Goal: Task Accomplishment & Management: Complete application form

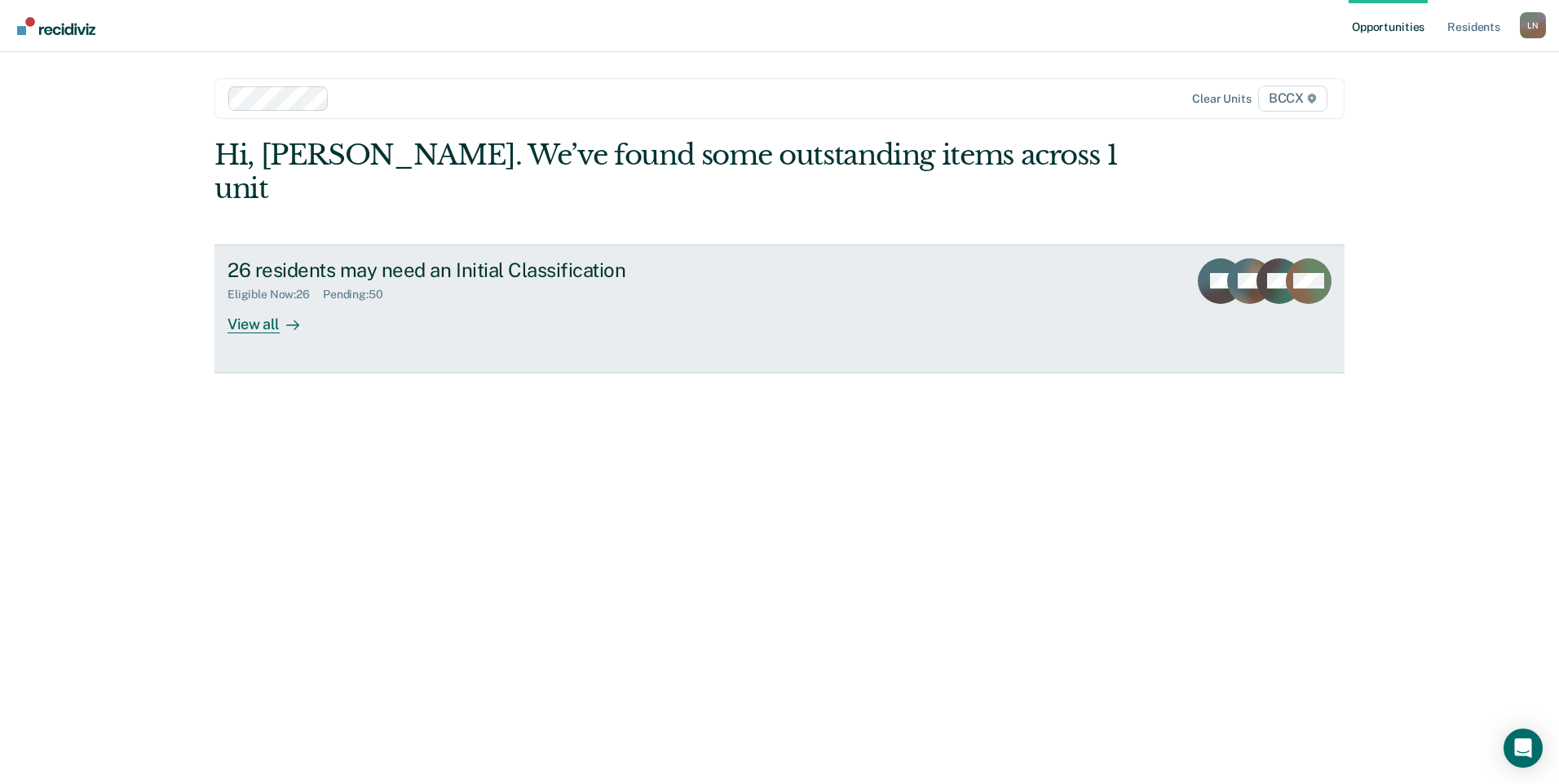
click at [256, 301] on div "View all" at bounding box center [273, 317] width 91 height 32
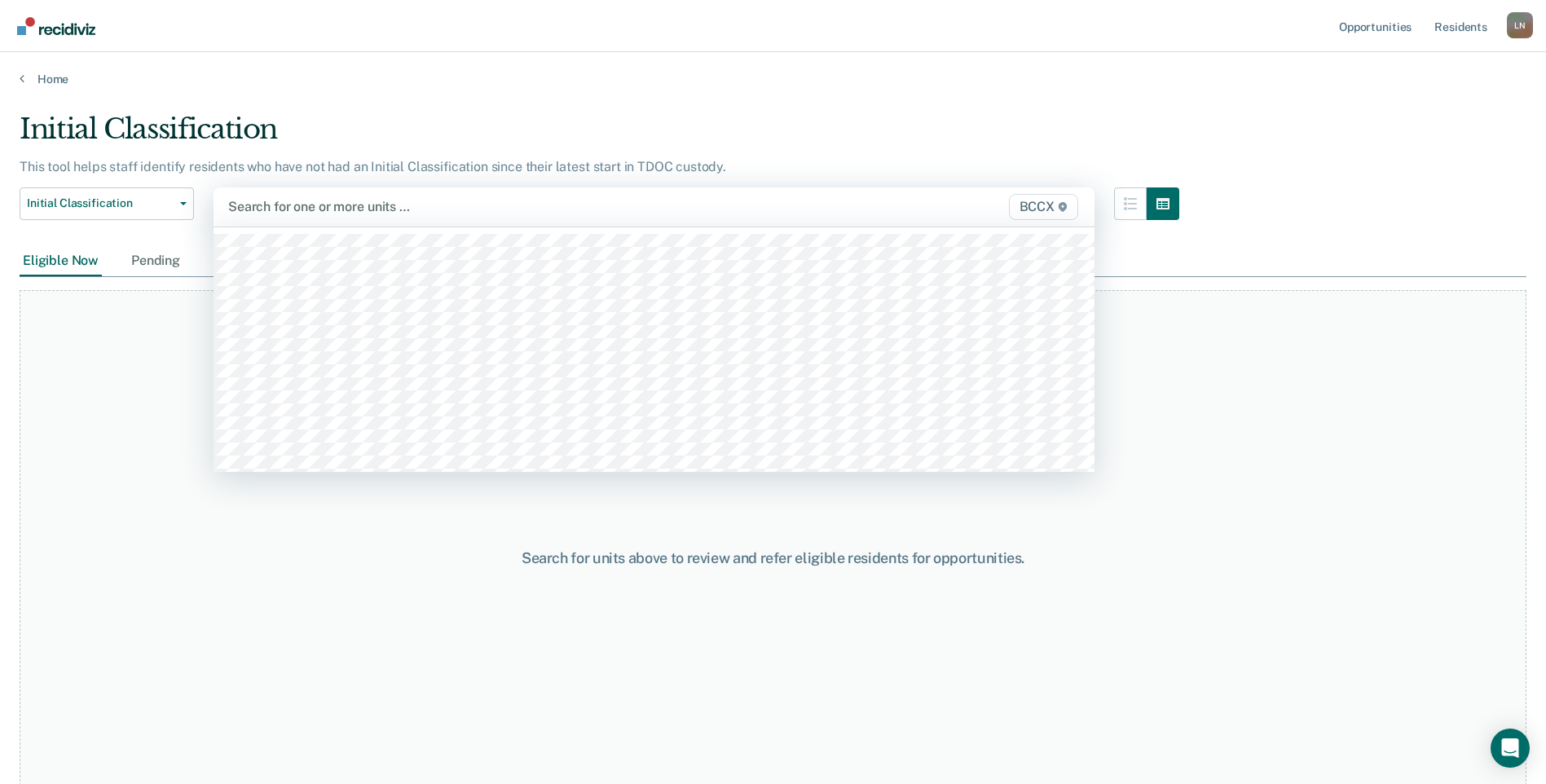
click at [307, 205] on div at bounding box center [525, 206] width 595 height 19
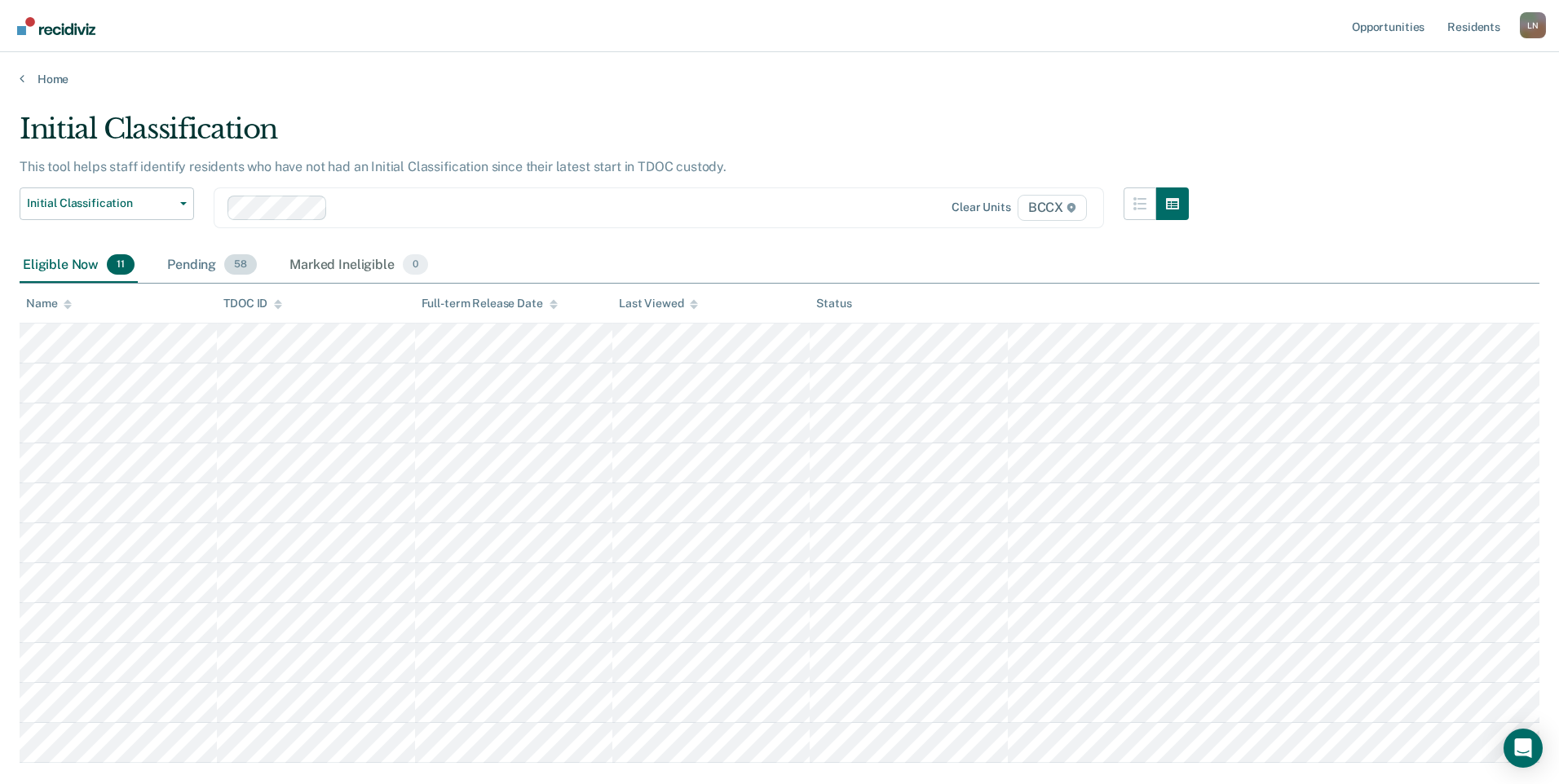
click at [196, 264] on div "Pending 58" at bounding box center [212, 266] width 96 height 36
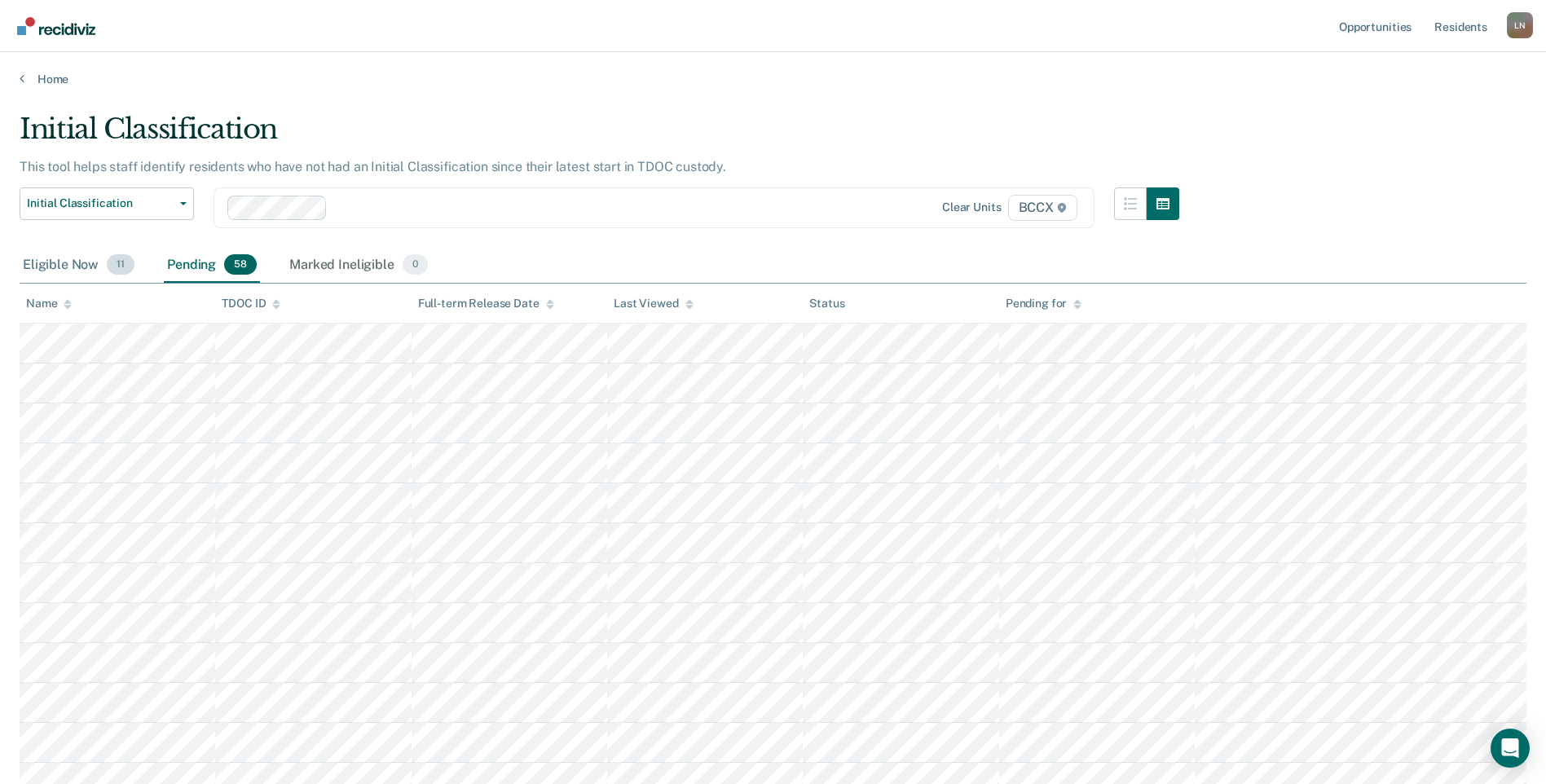
click at [95, 264] on div "Eligible Now 11" at bounding box center [79, 266] width 119 height 36
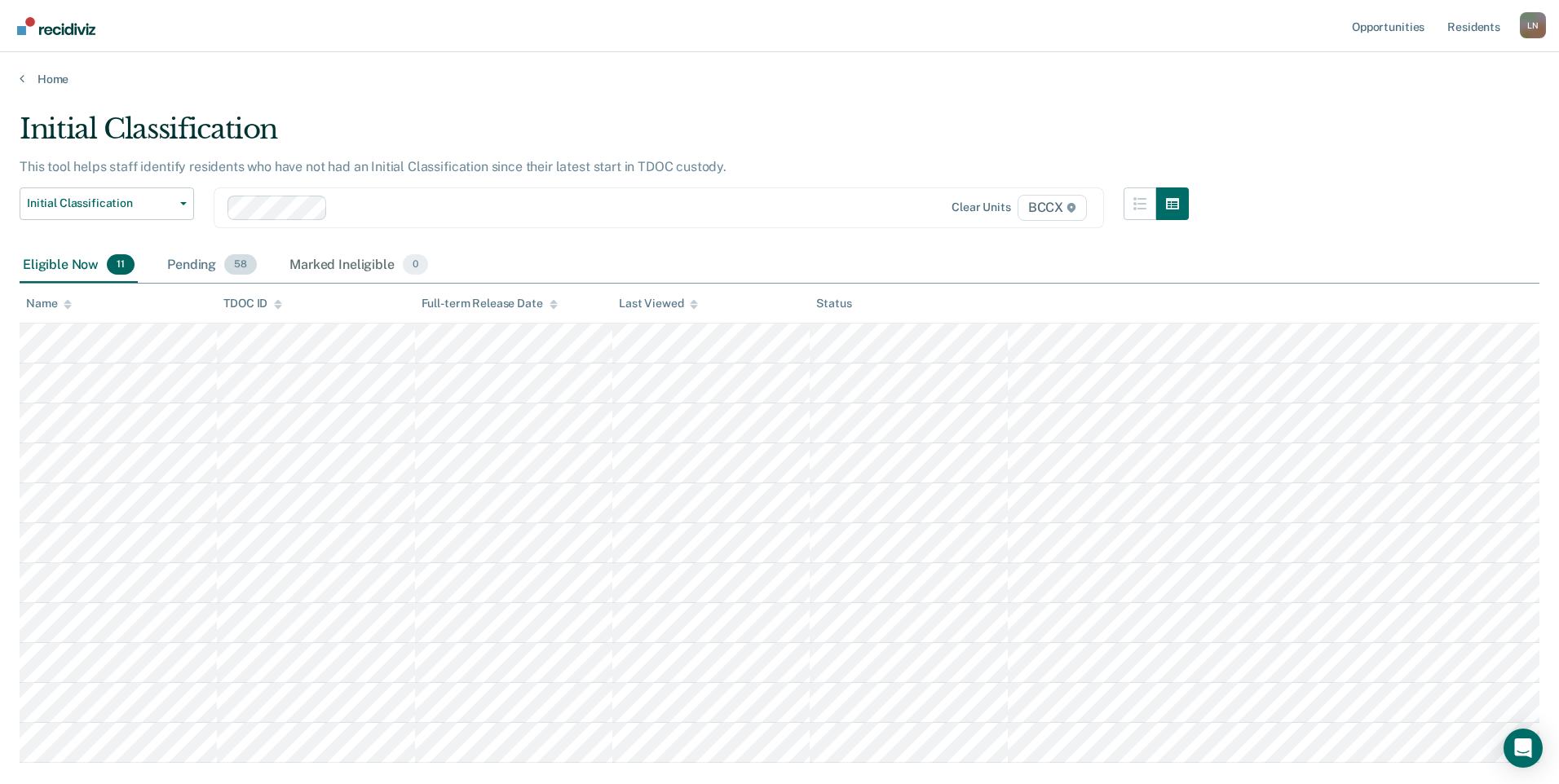
click at [184, 263] on div "Pending 58" at bounding box center [212, 266] width 96 height 36
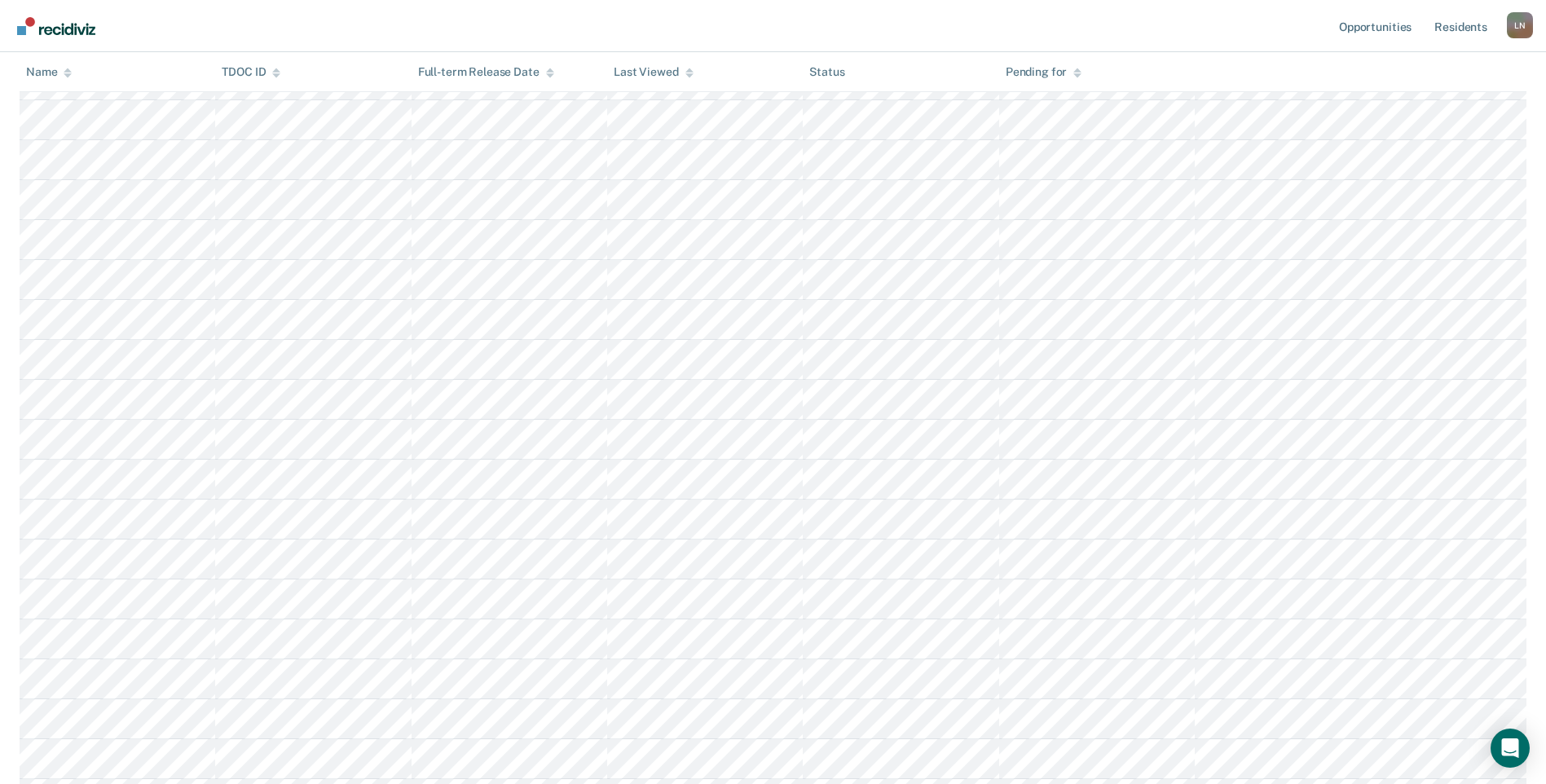
scroll to position [1223, 0]
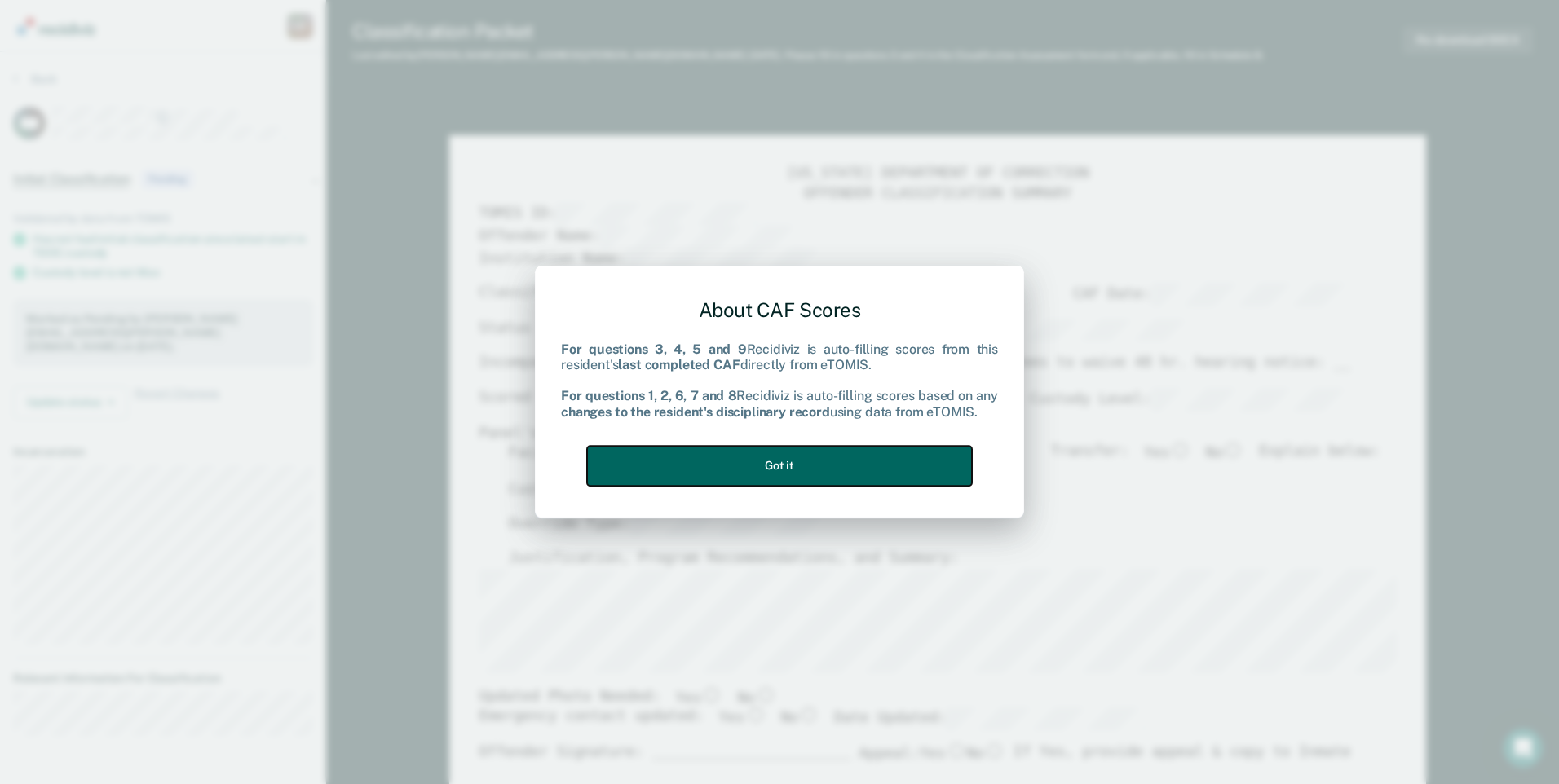
click at [802, 459] on button "Got it" at bounding box center [780, 465] width 385 height 40
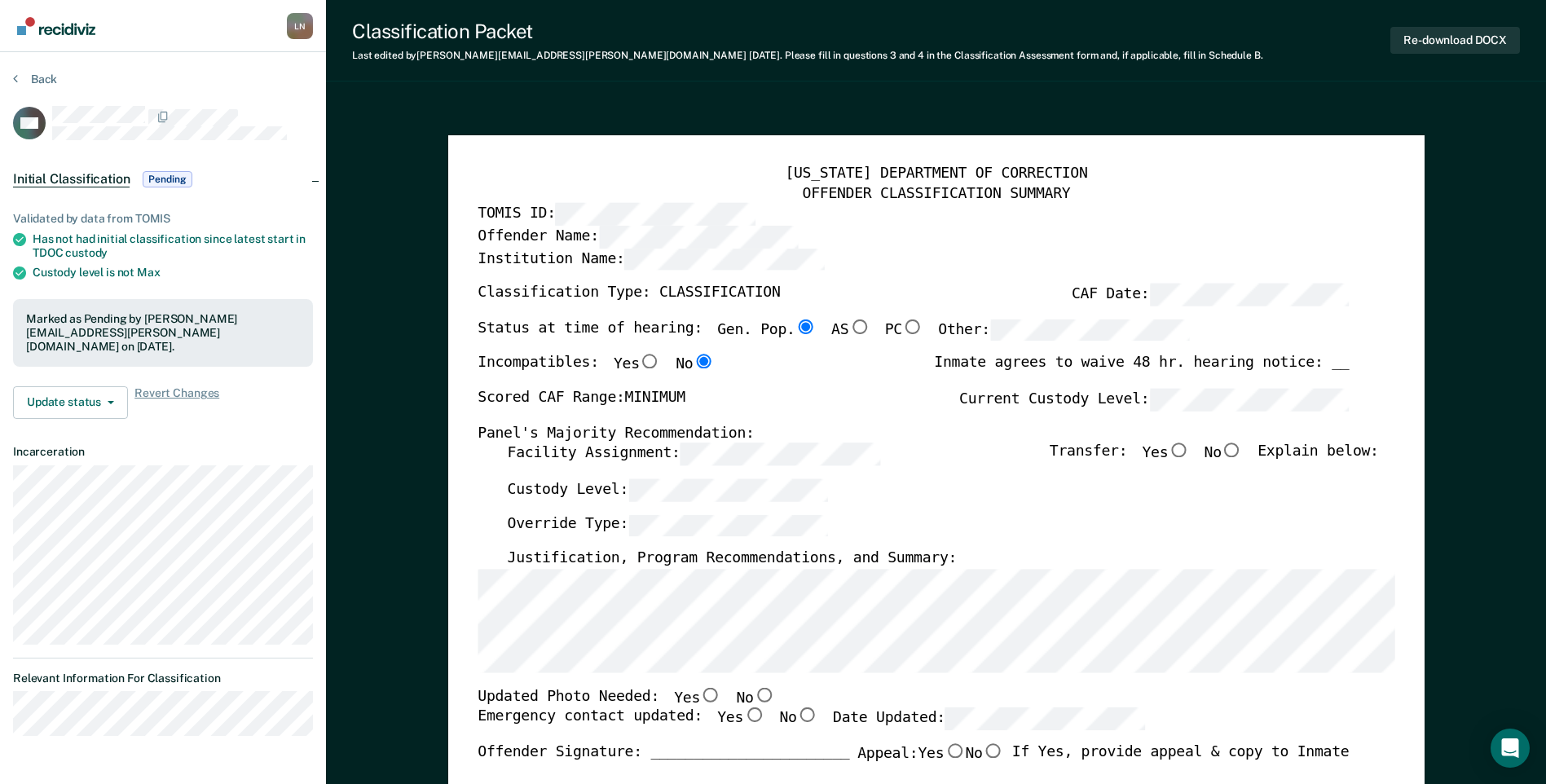
type textarea "x"
radio input "false"
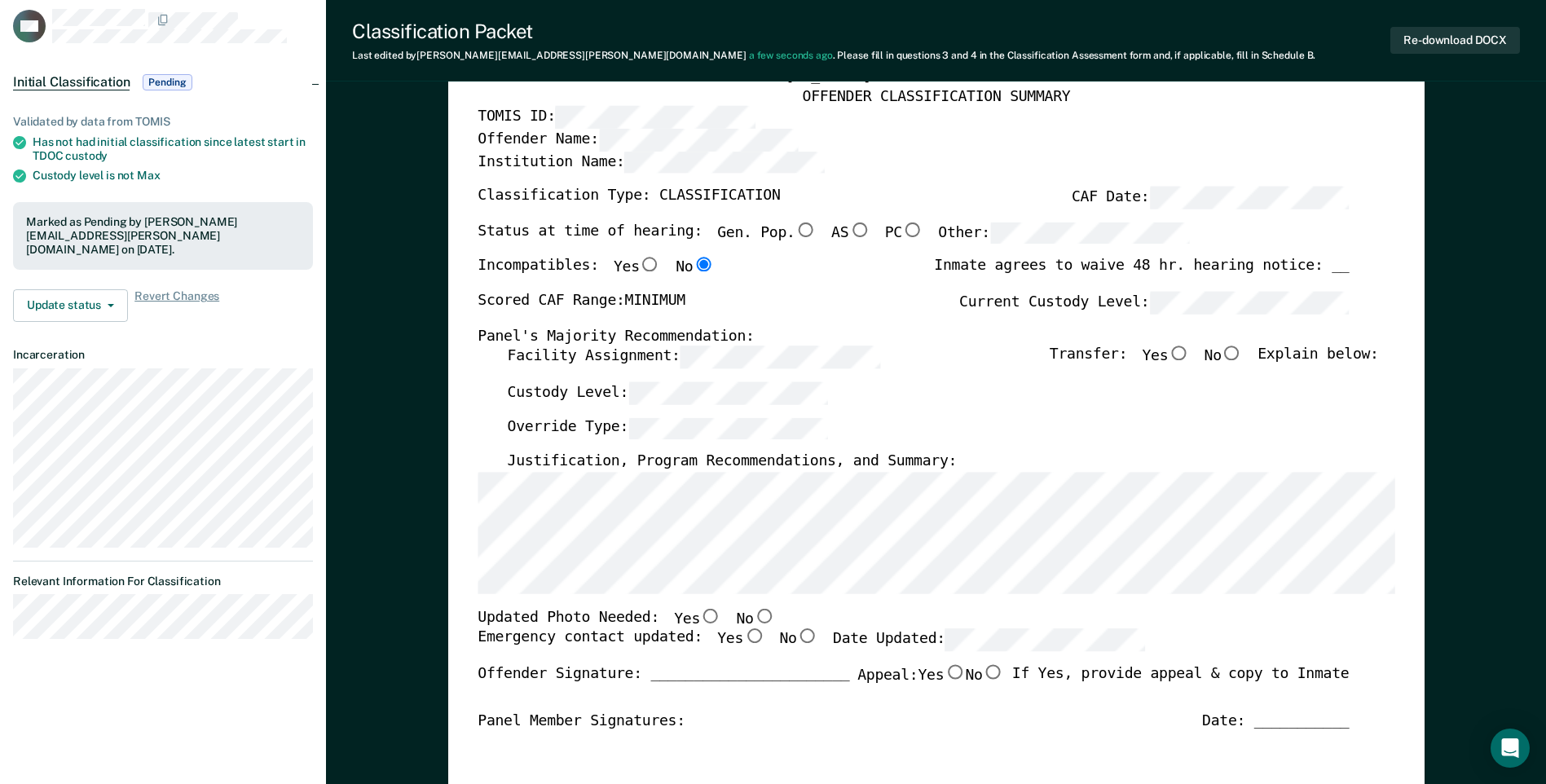
scroll to position [326, 0]
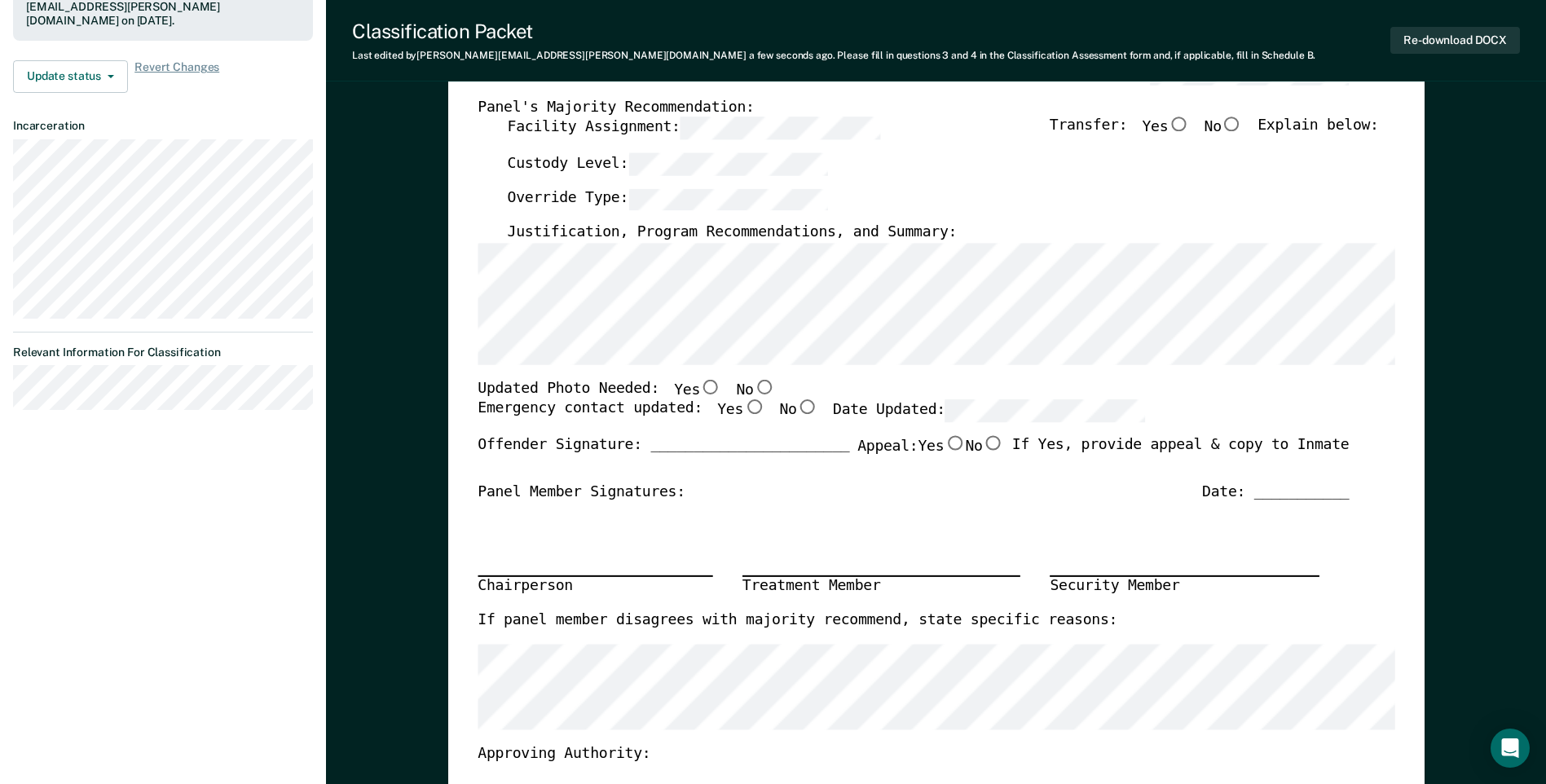
drag, startPoint x: 744, startPoint y: 381, endPoint x: 739, endPoint y: 395, distance: 14.9
click at [753, 381] on input "No" at bounding box center [764, 387] width 21 height 15
type textarea "x"
radio input "true"
click at [744, 408] on input "Yes" at bounding box center [754, 408] width 21 height 15
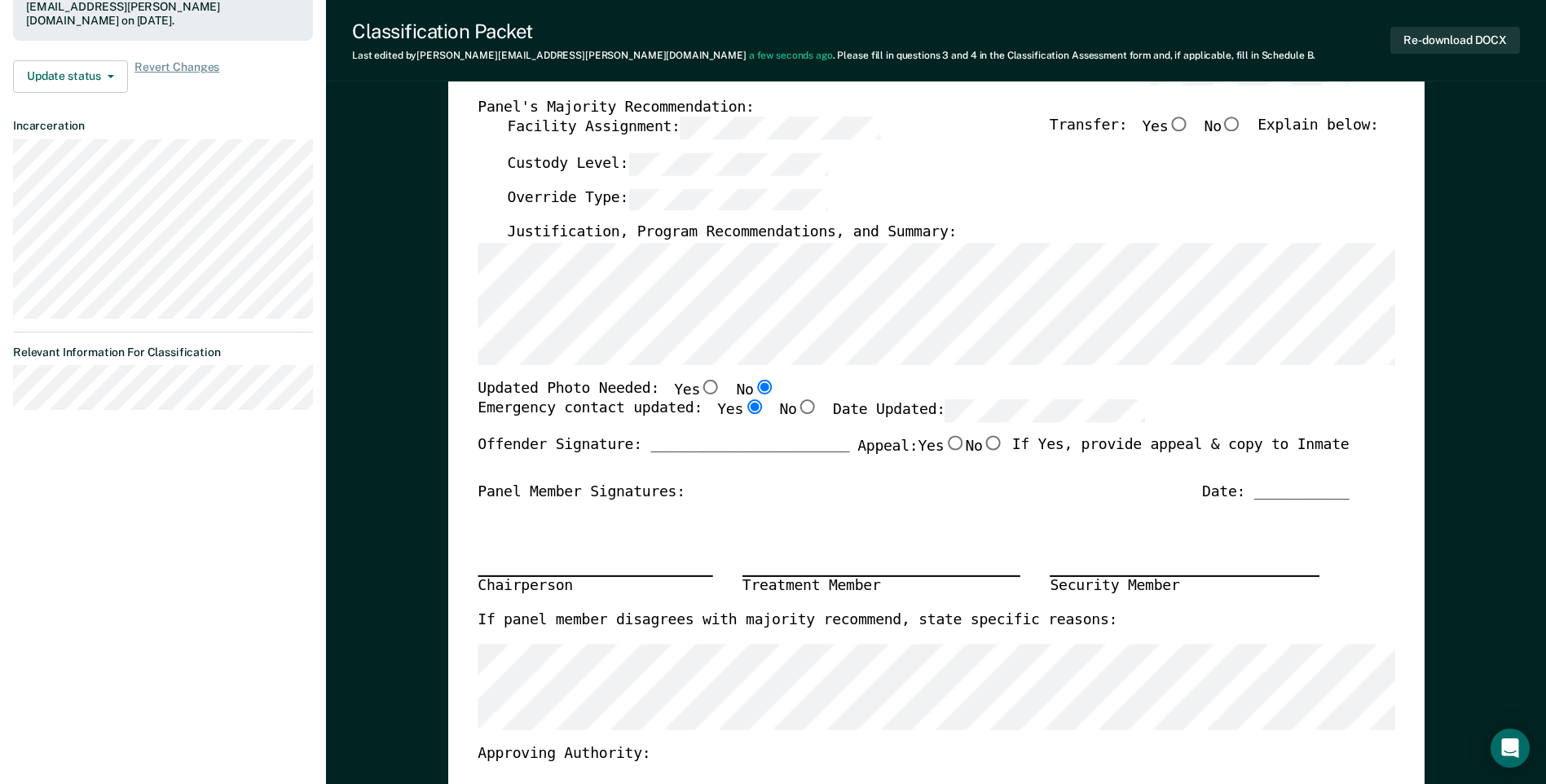
type textarea "x"
radio input "true"
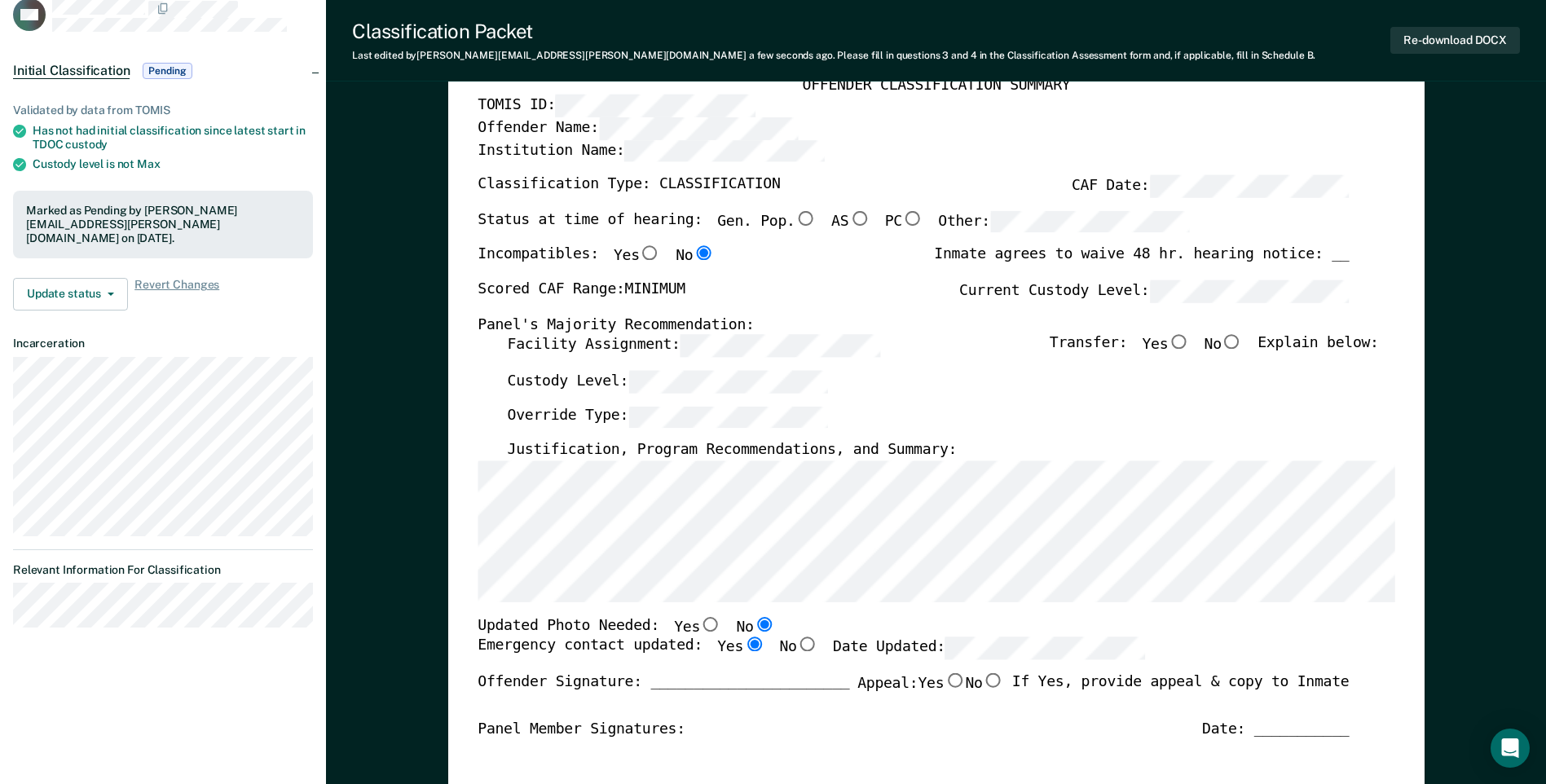
scroll to position [0, 0]
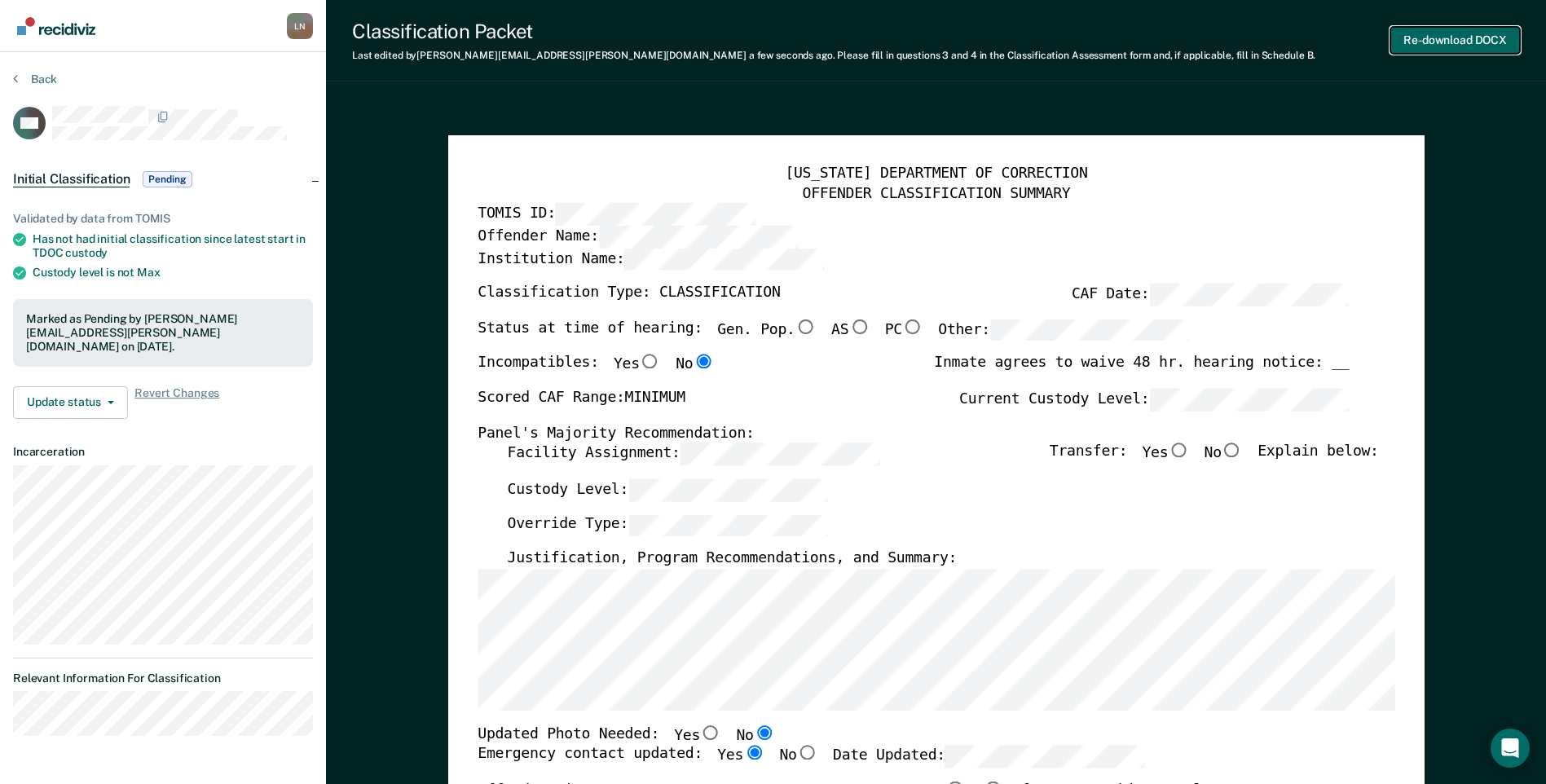
click at [1403, 40] on button "Re-download DOCX" at bounding box center [1455, 40] width 129 height 27
type textarea "x"
click at [50, 71] on section "Back CW Initial Classification Pending Validated by data from TOMIS Has not had…" at bounding box center [163, 410] width 326 height 716
click at [43, 76] on button "Back" at bounding box center [35, 79] width 44 height 15
